Goal: Navigation & Orientation: Find specific page/section

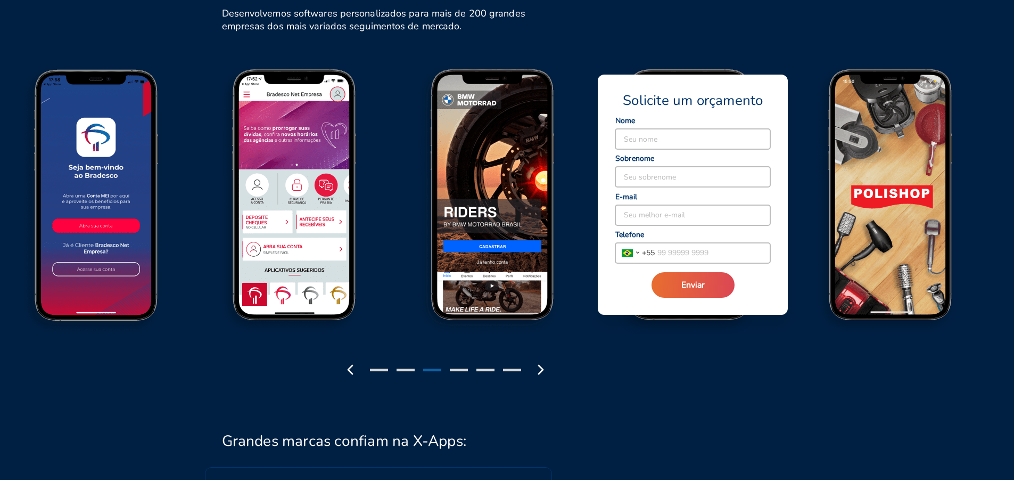
scroll to position [1278, 0]
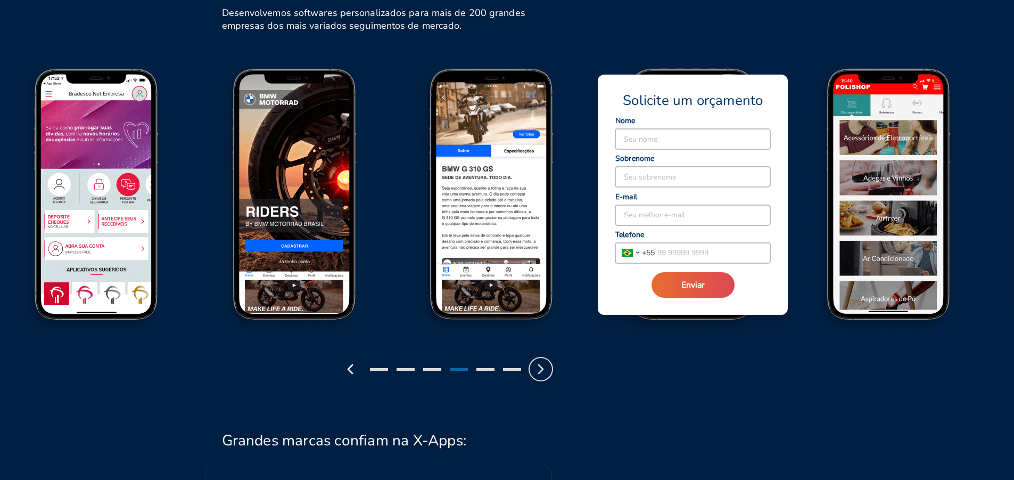
click at [539, 361] on icon "button" at bounding box center [541, 369] width 17 height 17
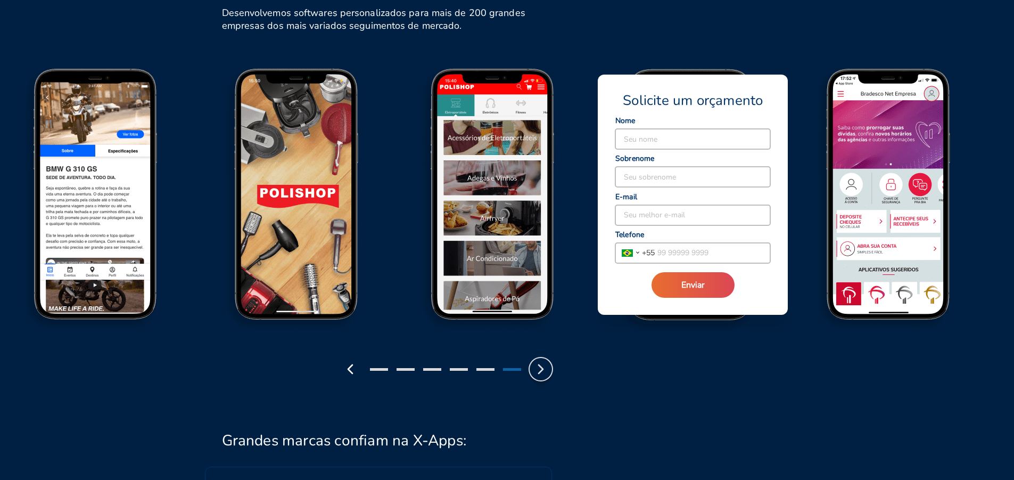
click at [539, 361] on icon "button" at bounding box center [541, 369] width 17 height 17
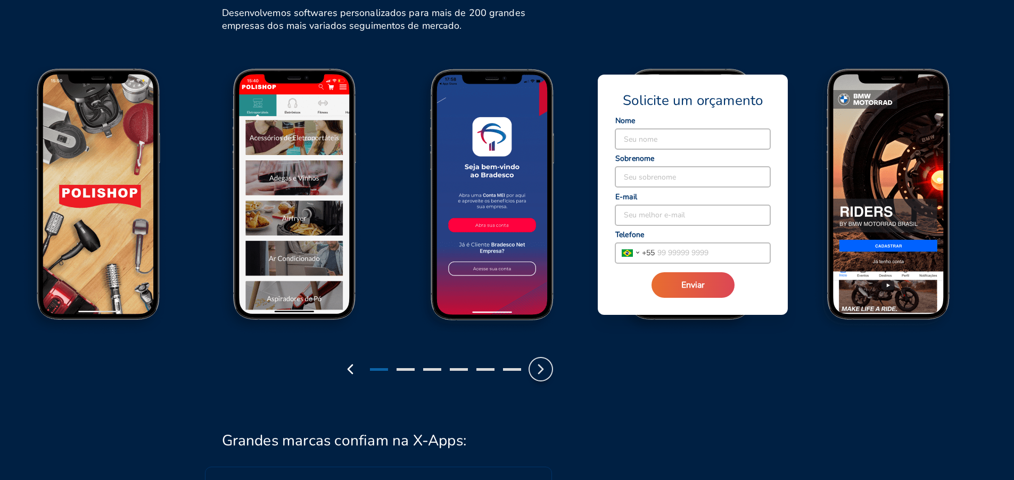
click at [539, 361] on icon "button" at bounding box center [541, 369] width 17 height 17
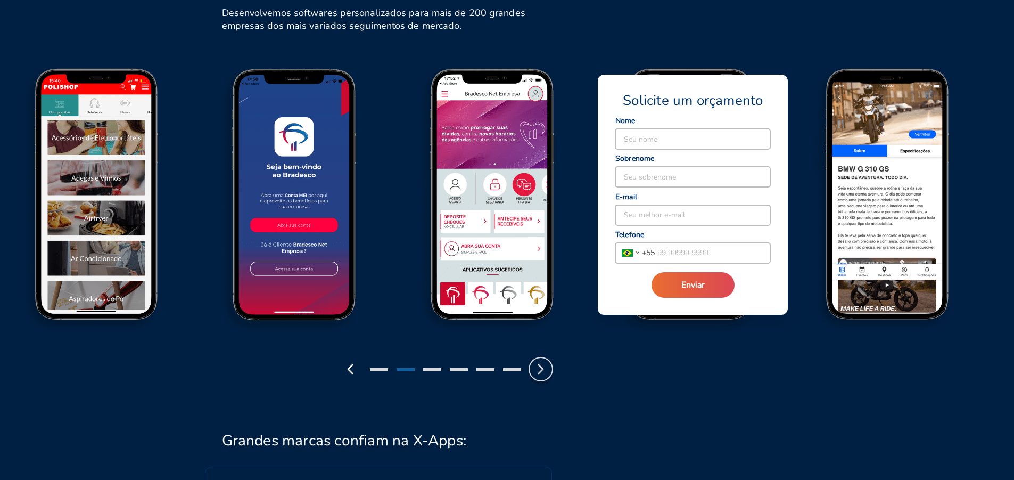
click at [539, 361] on icon "button" at bounding box center [541, 369] width 17 height 17
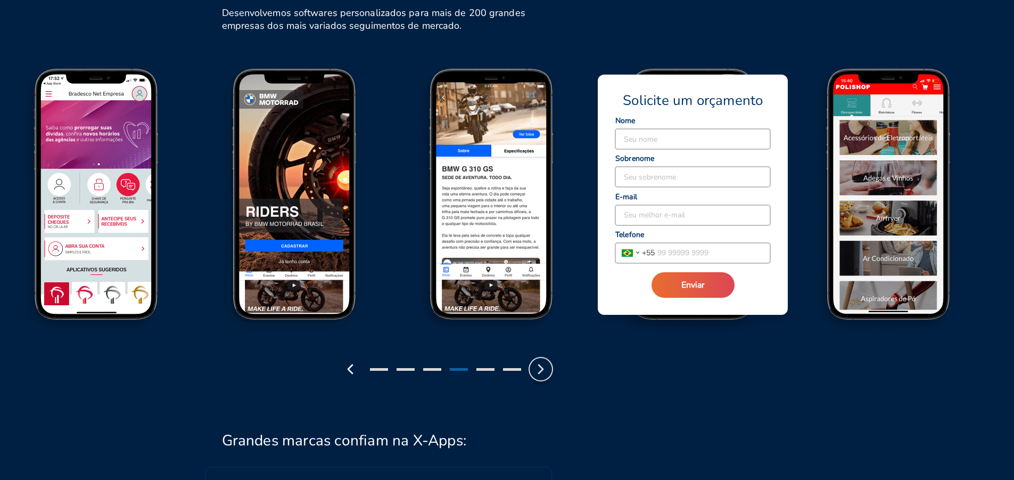
click at [539, 361] on icon "button" at bounding box center [541, 369] width 17 height 17
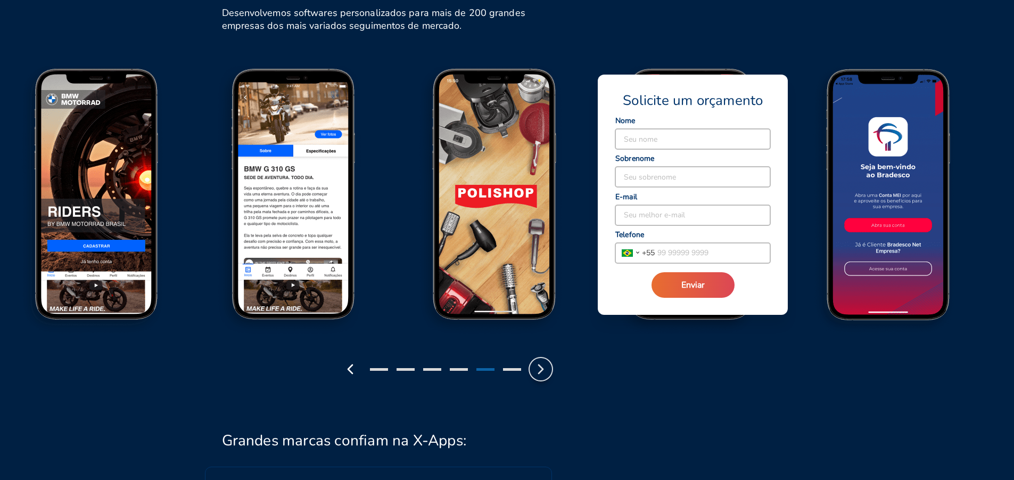
click at [539, 361] on icon "button" at bounding box center [541, 369] width 17 height 17
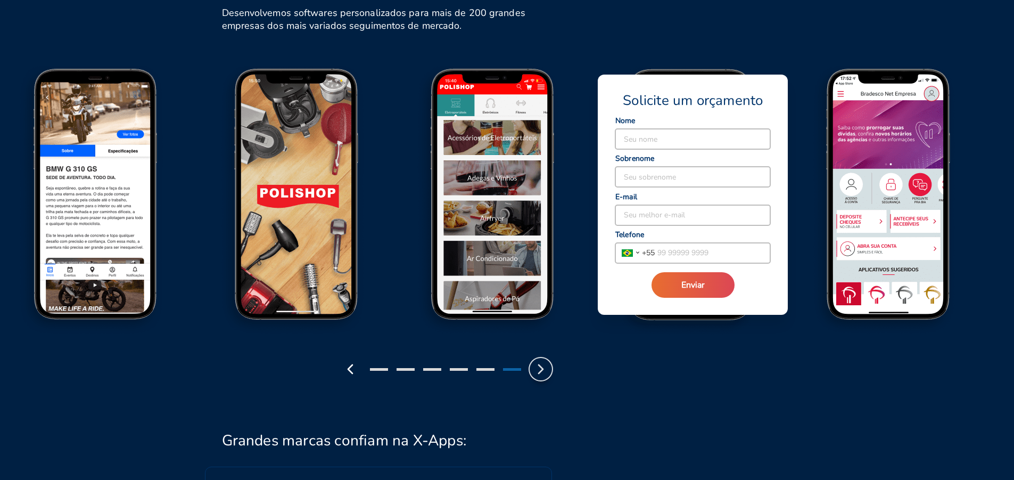
click at [539, 361] on icon "button" at bounding box center [541, 369] width 17 height 17
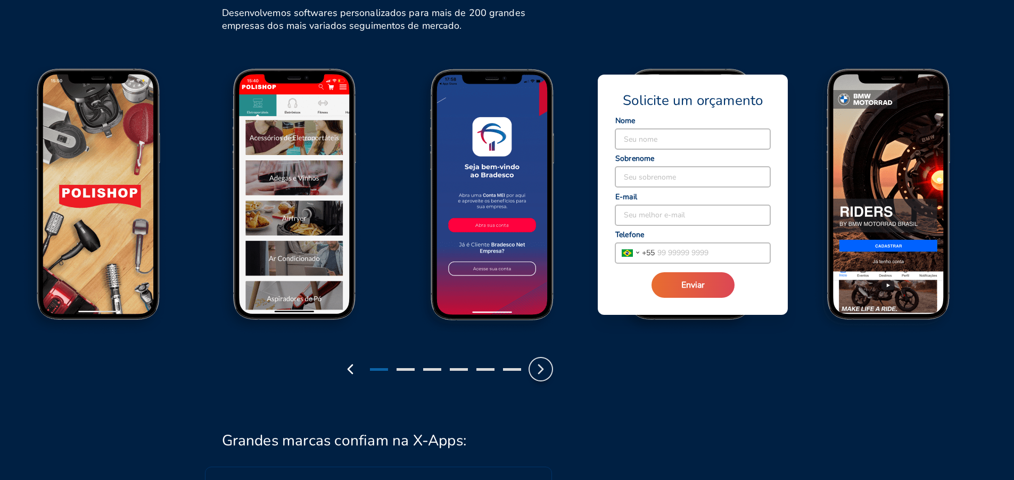
click at [539, 361] on icon "button" at bounding box center [541, 369] width 17 height 17
click at [537, 361] on icon "button" at bounding box center [541, 369] width 17 height 17
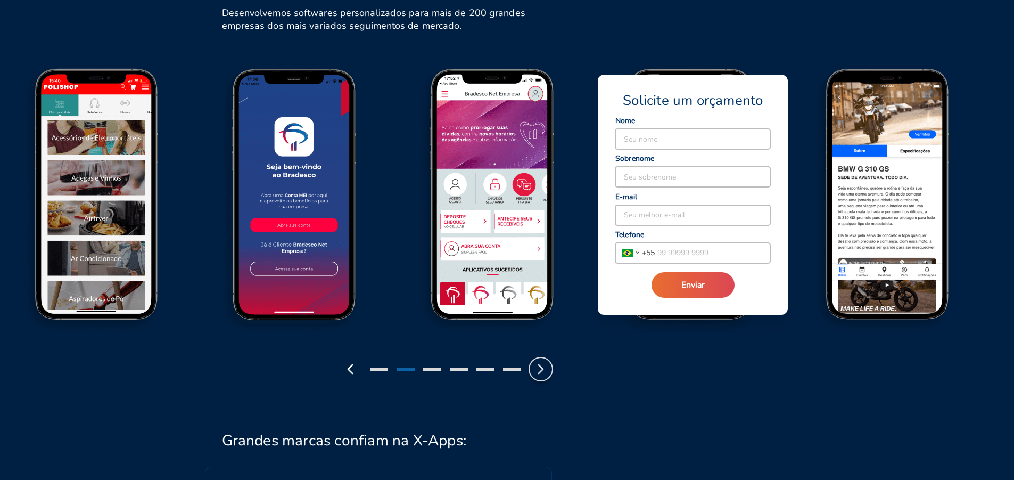
click at [537, 361] on icon "button" at bounding box center [541, 369] width 17 height 17
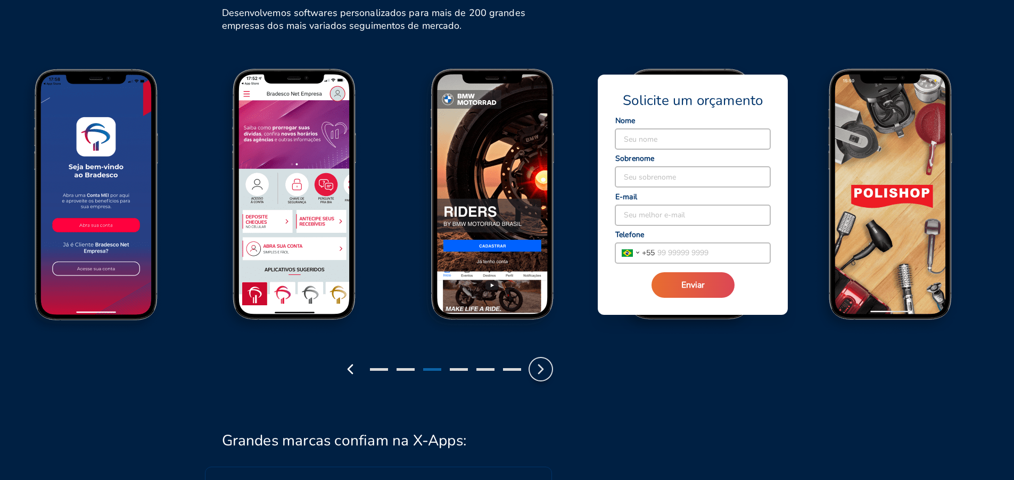
click at [537, 361] on icon "button" at bounding box center [541, 369] width 17 height 17
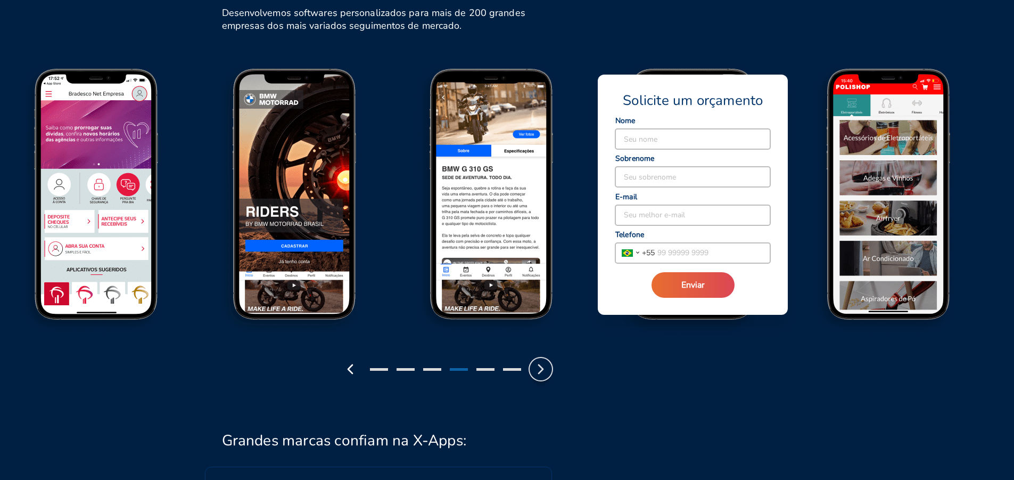
click at [537, 361] on icon "button" at bounding box center [541, 369] width 17 height 17
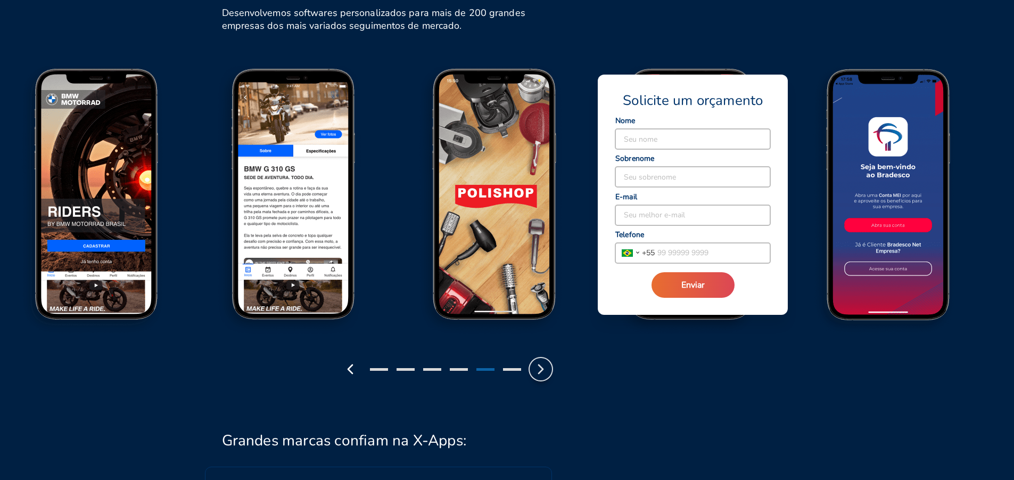
click at [537, 361] on icon "button" at bounding box center [541, 369] width 17 height 17
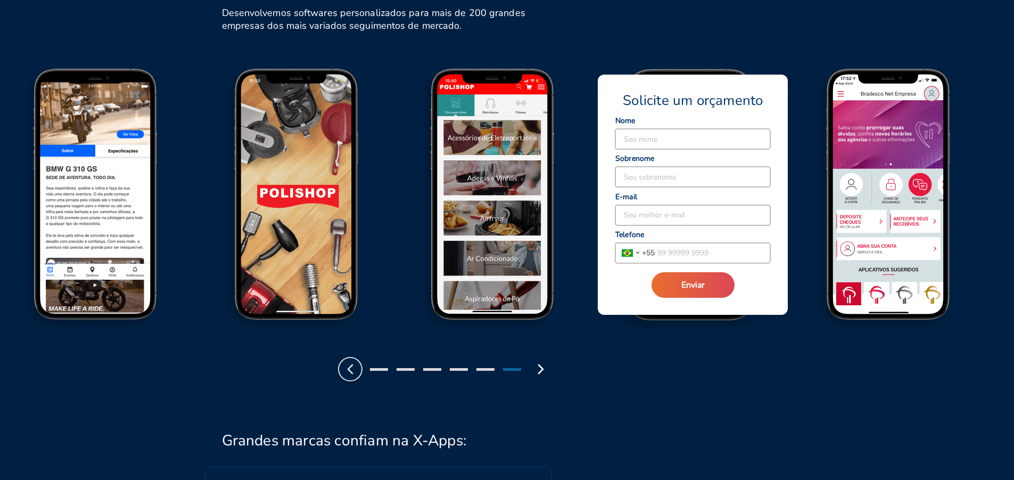
click at [351, 361] on icon "button" at bounding box center [350, 369] width 17 height 17
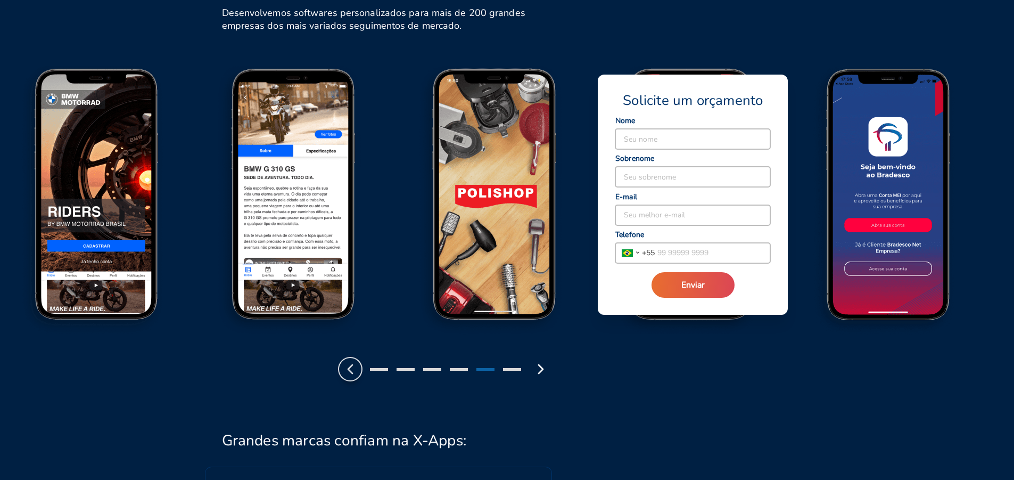
click at [351, 361] on icon "button" at bounding box center [350, 369] width 17 height 17
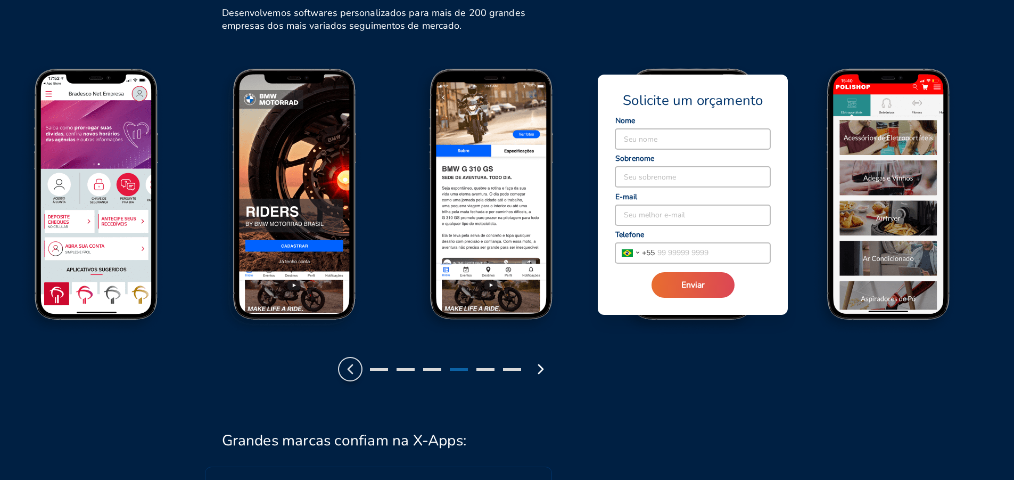
click at [351, 361] on icon "button" at bounding box center [350, 369] width 17 height 17
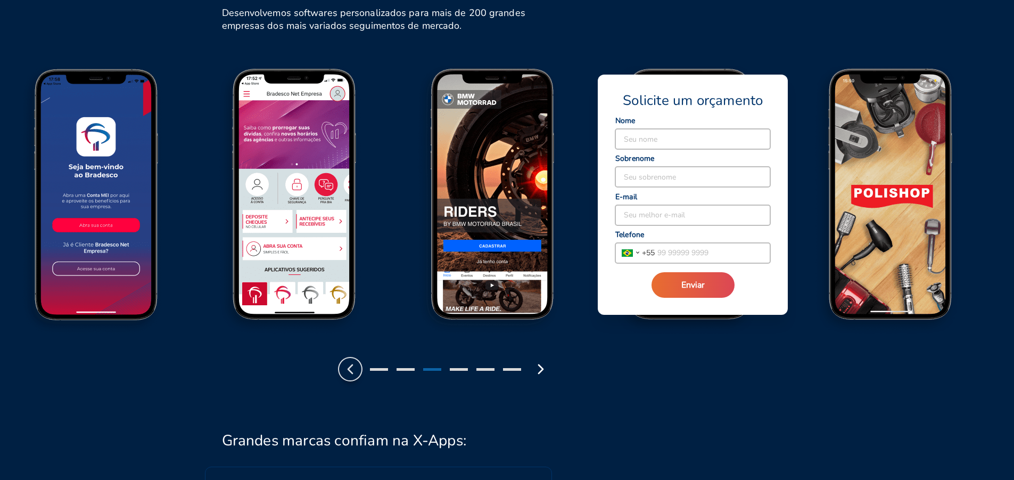
click at [351, 361] on icon "button" at bounding box center [350, 369] width 17 height 17
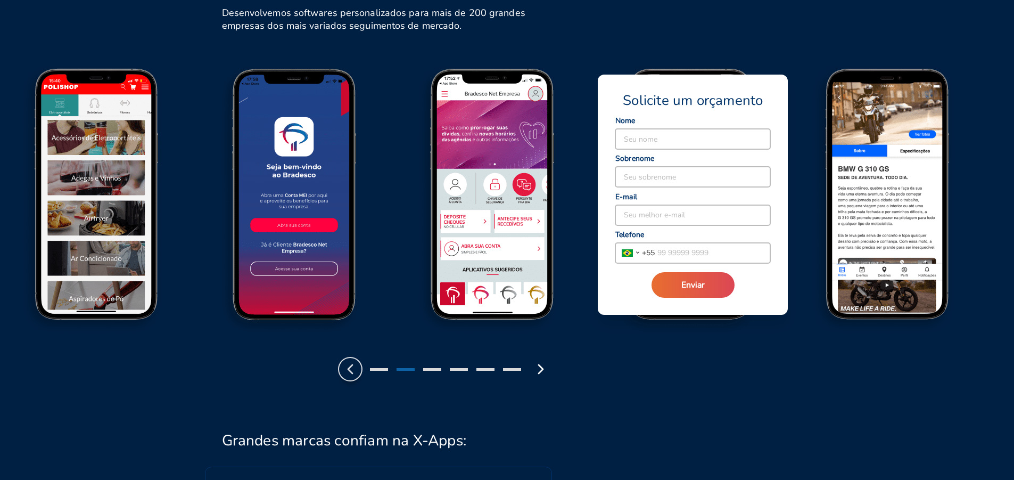
click at [351, 361] on icon "button" at bounding box center [350, 369] width 17 height 17
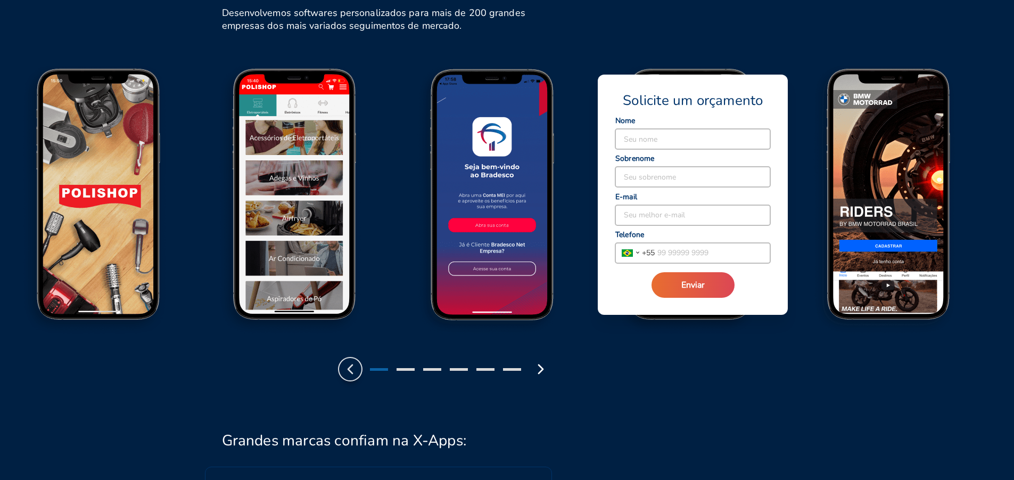
click at [351, 361] on icon "button" at bounding box center [350, 369] width 17 height 17
